Goal: Task Accomplishment & Management: Use online tool/utility

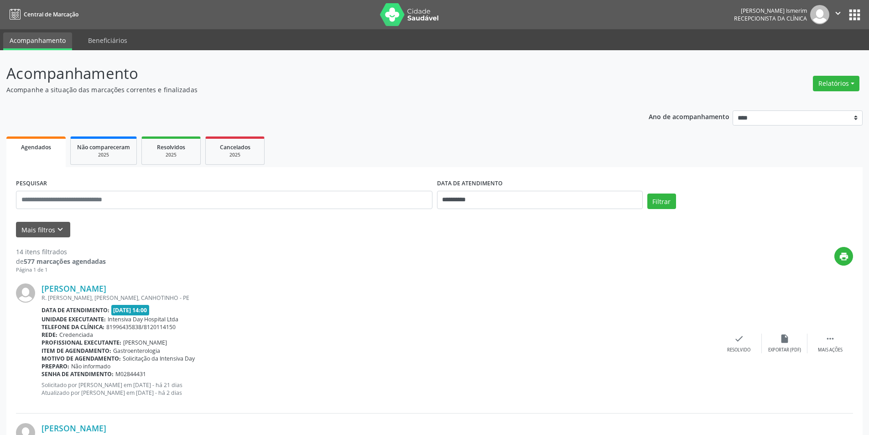
click at [838, 70] on div "Relatórios Agendamentos Procedimentos realizados" at bounding box center [836, 78] width 53 height 32
click at [846, 80] on button "Relatórios" at bounding box center [836, 84] width 47 height 16
click at [815, 101] on link "Agendamentos" at bounding box center [811, 103] width 98 height 13
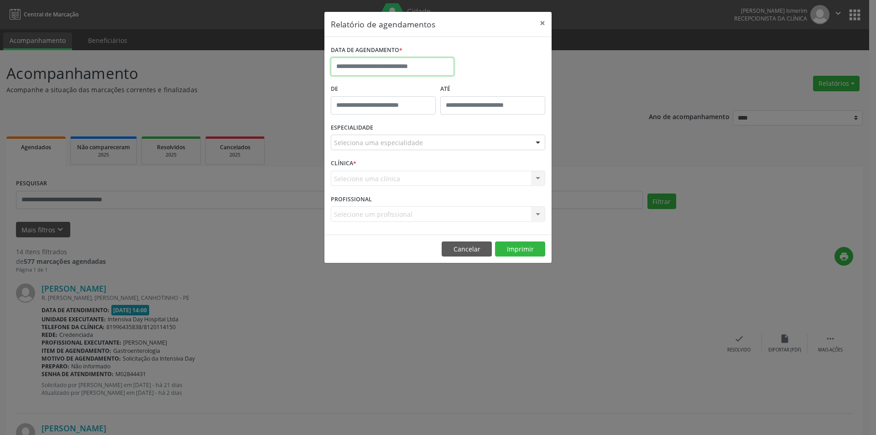
click at [418, 60] on input "text" at bounding box center [392, 67] width 123 height 18
click at [460, 169] on span "23" at bounding box center [461, 169] width 18 height 18
type input "**********"
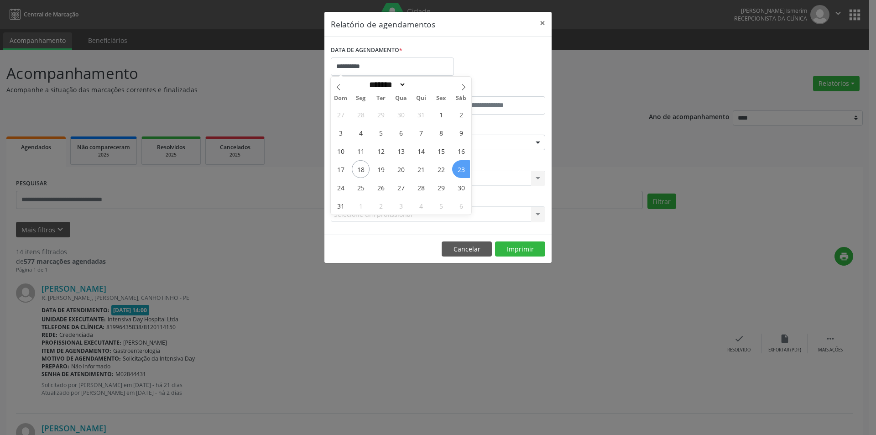
click at [460, 169] on span "23" at bounding box center [461, 169] width 18 height 18
click at [433, 145] on div "Seleciona uma especialidade" at bounding box center [438, 143] width 214 height 16
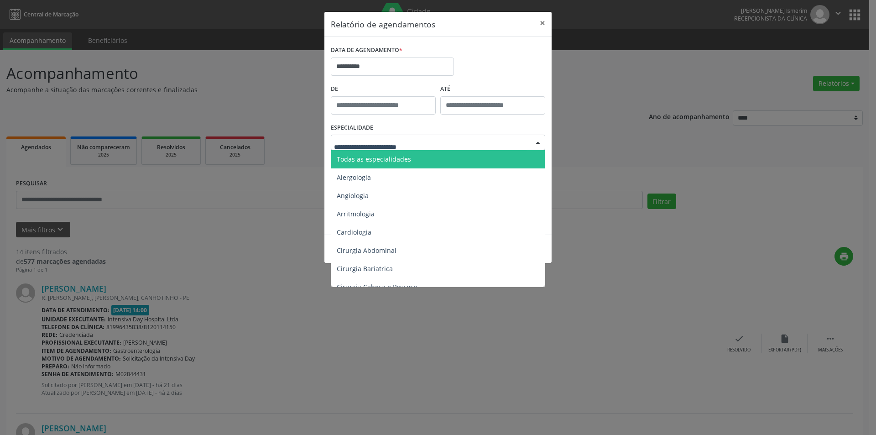
click at [437, 159] on span "Todas as especialidades" at bounding box center [438, 159] width 215 height 18
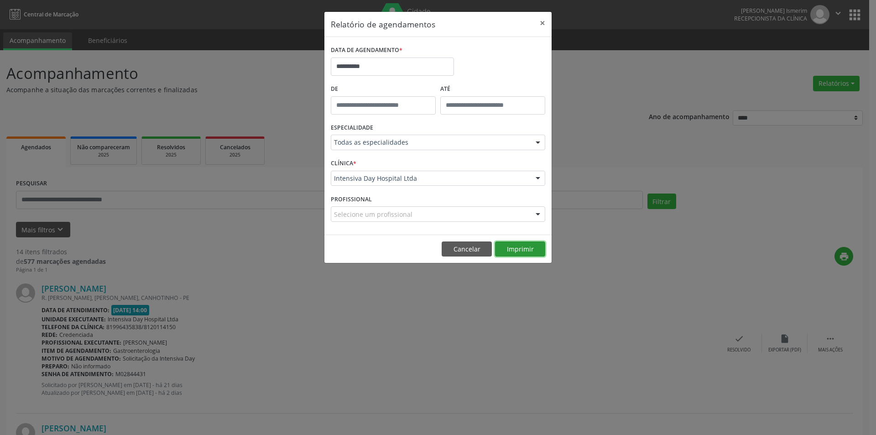
click at [529, 248] on button "Imprimir" at bounding box center [520, 249] width 50 height 16
